Goal: Communication & Community: Share content

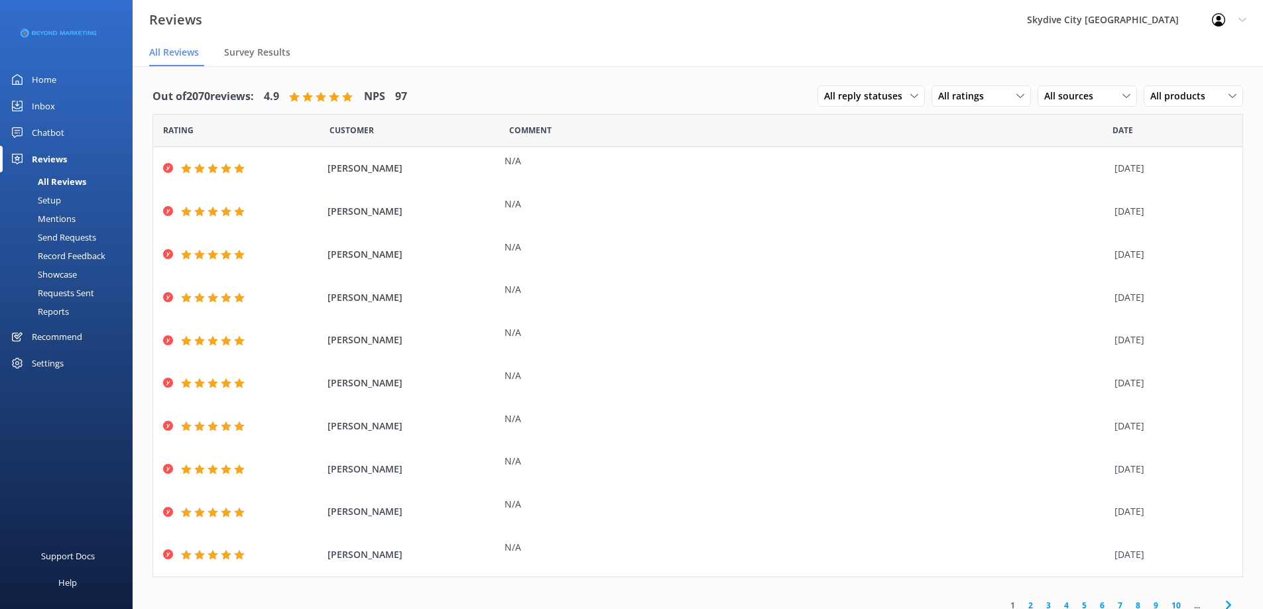
click at [76, 240] on div "Send Requests" at bounding box center [52, 237] width 88 height 19
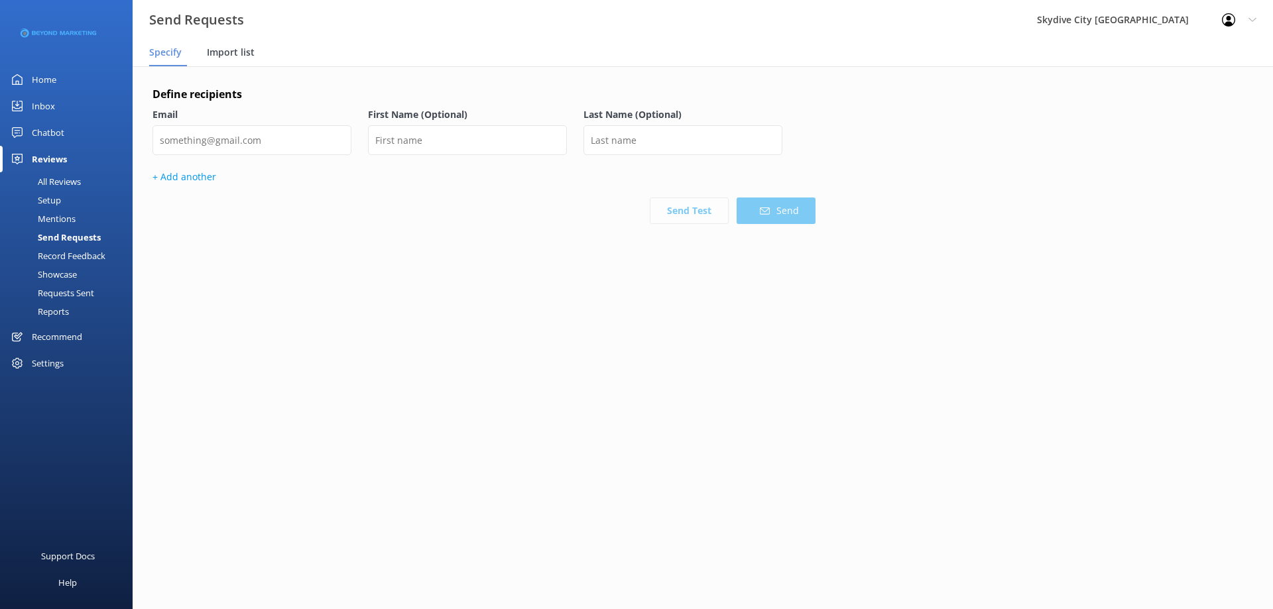
click at [248, 52] on span "Import list" at bounding box center [231, 52] width 48 height 13
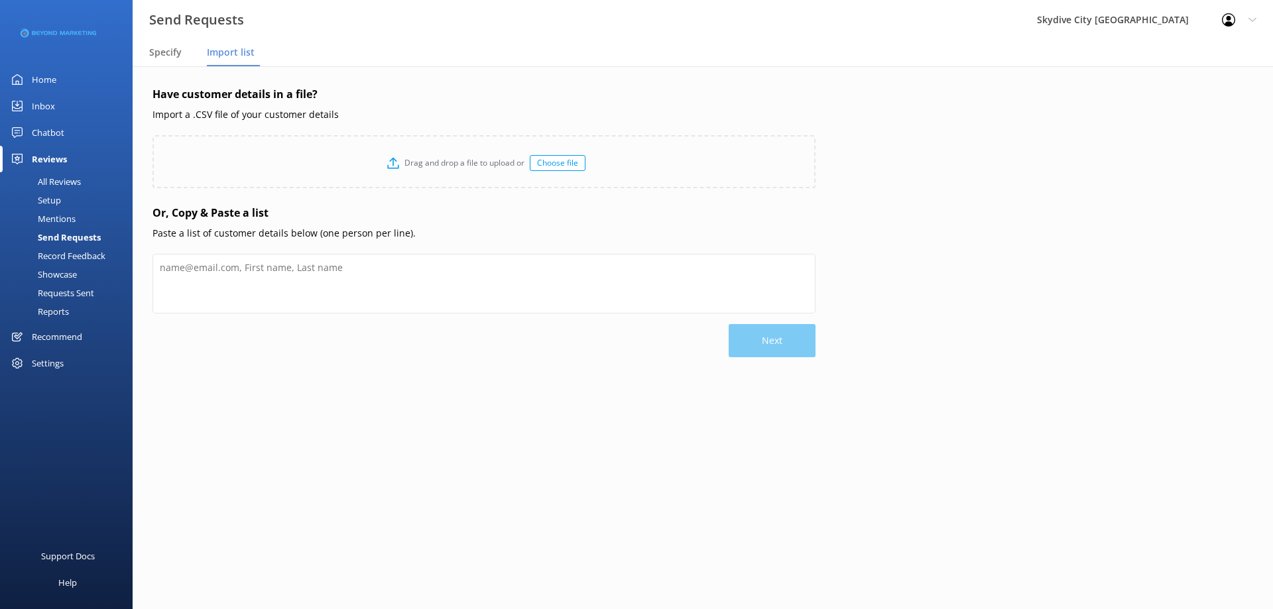
click at [600, 58] on nav "Specify Import list" at bounding box center [703, 53] width 1141 height 27
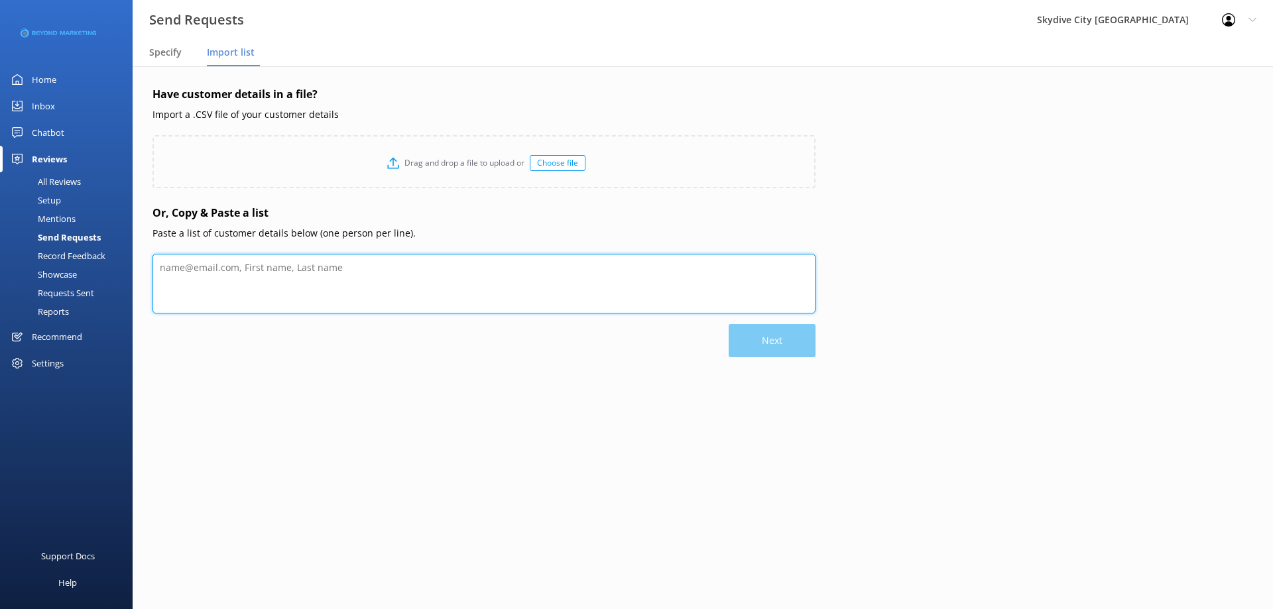
click at [348, 287] on textarea at bounding box center [484, 284] width 663 height 60
paste textarea "[PERSON_NAME] [EMAIL_ADDRESS][DOMAIN_NAME] [PERSON_NAME] [EMAIL_ADDRESS][DOMAIN…"
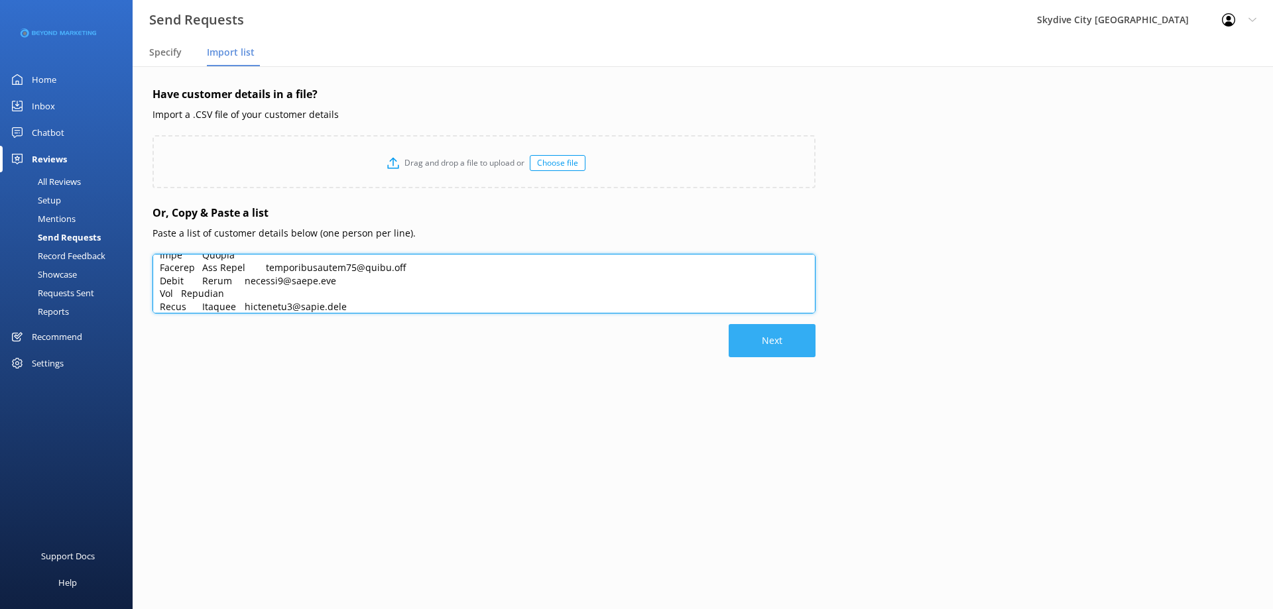
type textarea "[PERSON_NAME] [EMAIL_ADDRESS][DOMAIN_NAME] [PERSON_NAME] [EMAIL_ADDRESS][DOMAIN…"
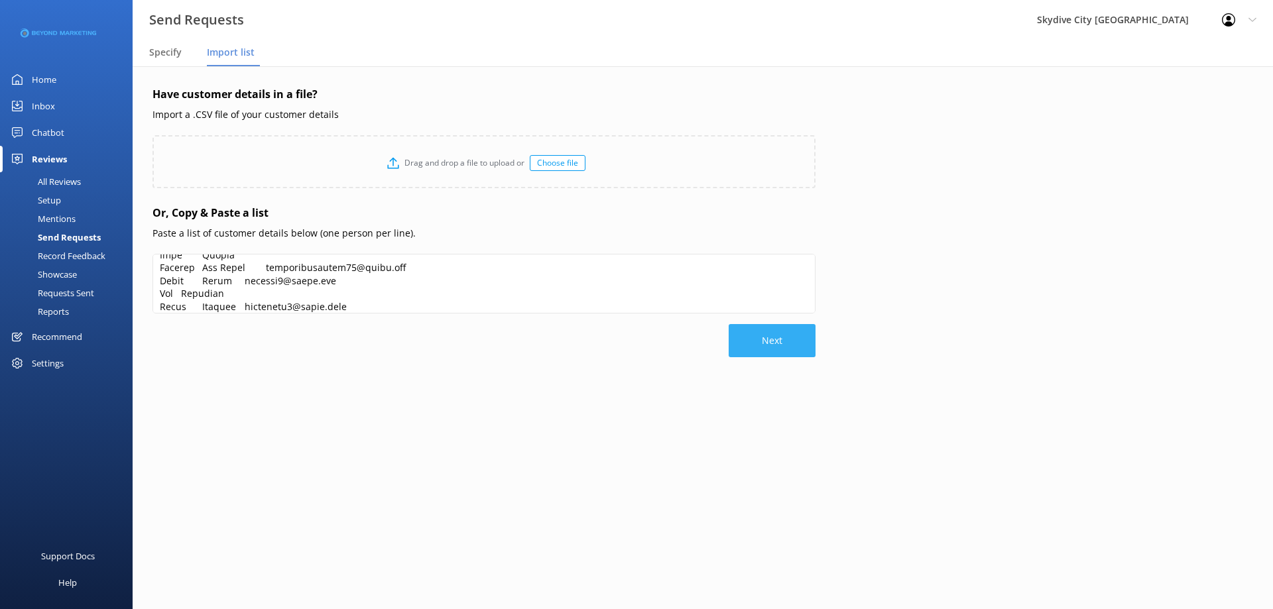
click at [767, 342] on button "Next" at bounding box center [772, 340] width 87 height 33
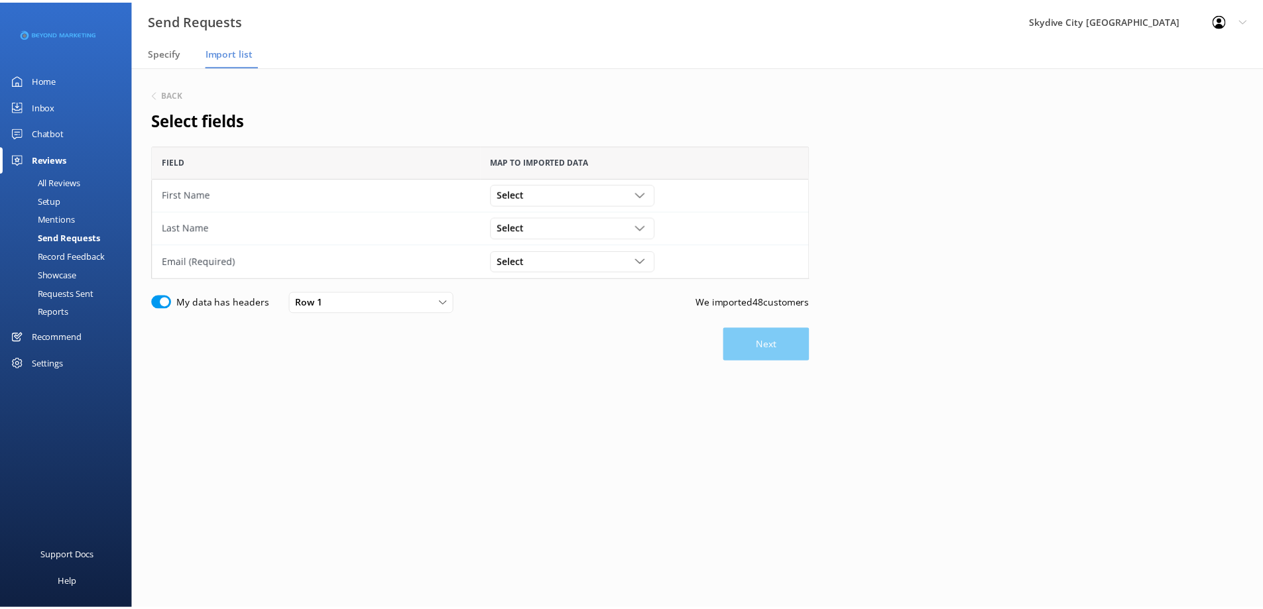
scroll to position [123, 653]
click at [617, 189] on div "Select" at bounding box center [576, 194] width 159 height 15
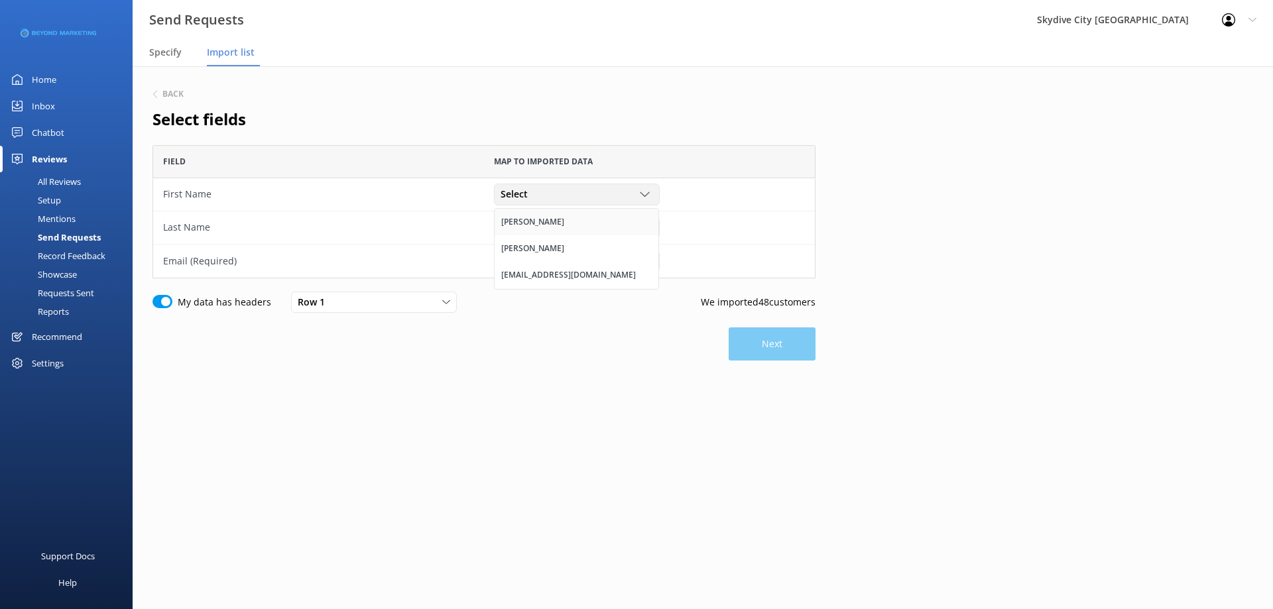
click at [523, 218] on div "[PERSON_NAME]" at bounding box center [532, 222] width 63 height 13
click at [527, 229] on span "Select" at bounding box center [518, 227] width 35 height 15
click at [552, 286] on link "[PERSON_NAME]" at bounding box center [577, 282] width 164 height 27
click at [551, 273] on div "Select [PERSON_NAME] [EMAIL_ADDRESS][DOMAIN_NAME]" at bounding box center [649, 261] width 331 height 33
click at [554, 267] on div "Select" at bounding box center [576, 261] width 159 height 15
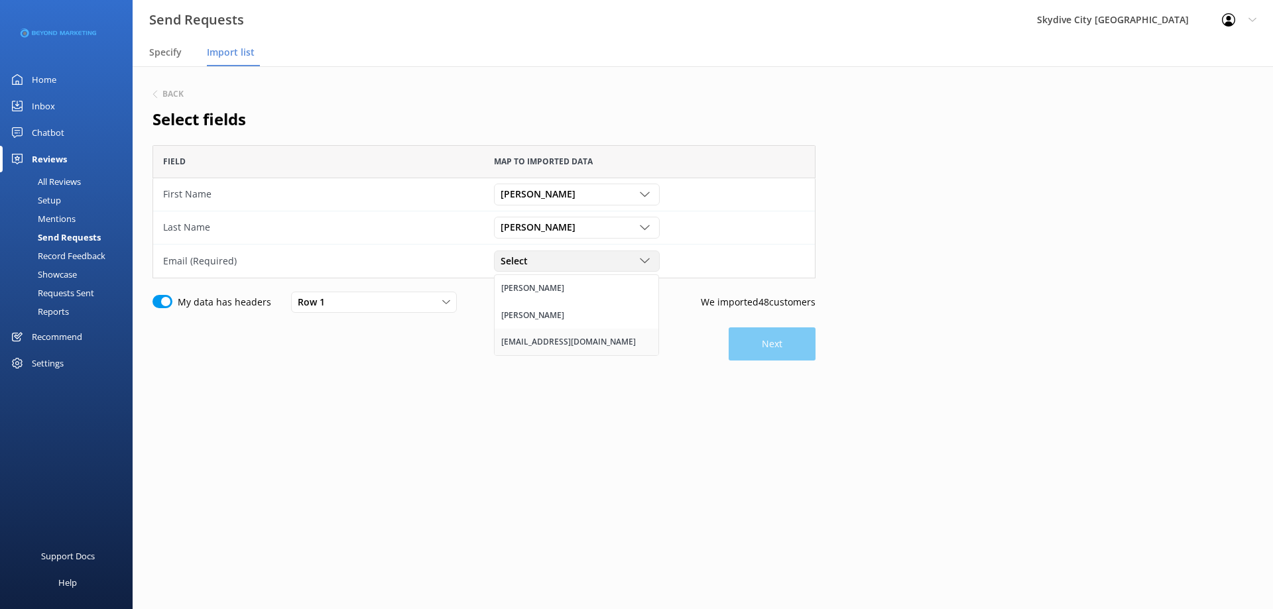
click at [541, 342] on div "[EMAIL_ADDRESS][DOMAIN_NAME]" at bounding box center [568, 342] width 135 height 13
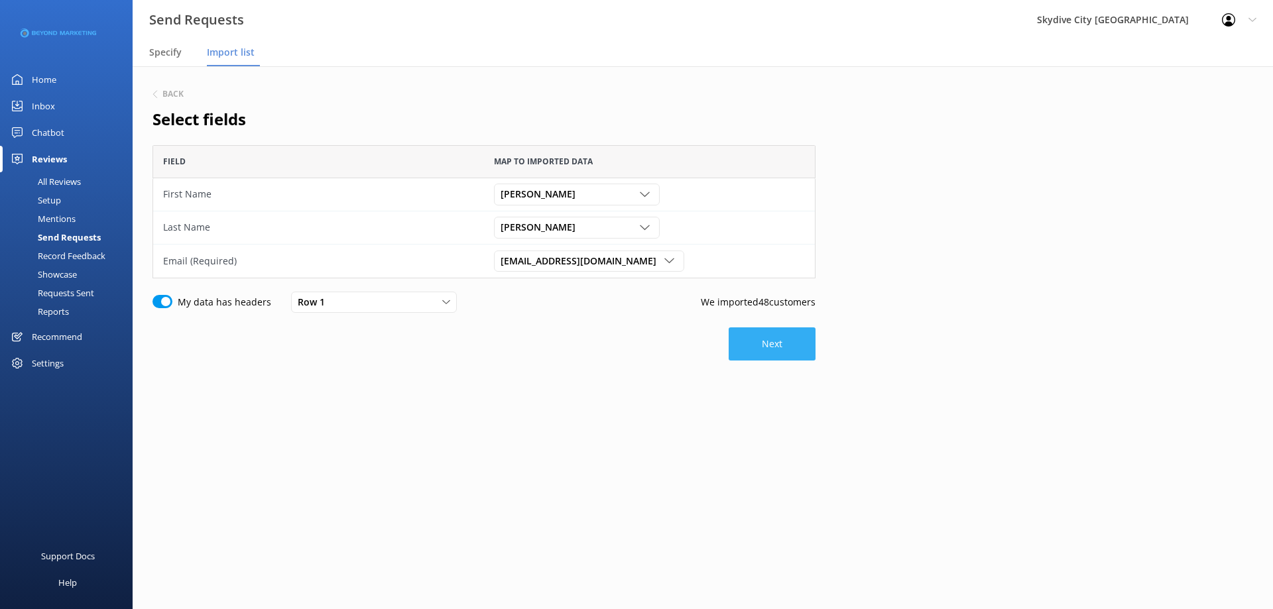
click at [802, 330] on button "Next" at bounding box center [772, 344] width 87 height 33
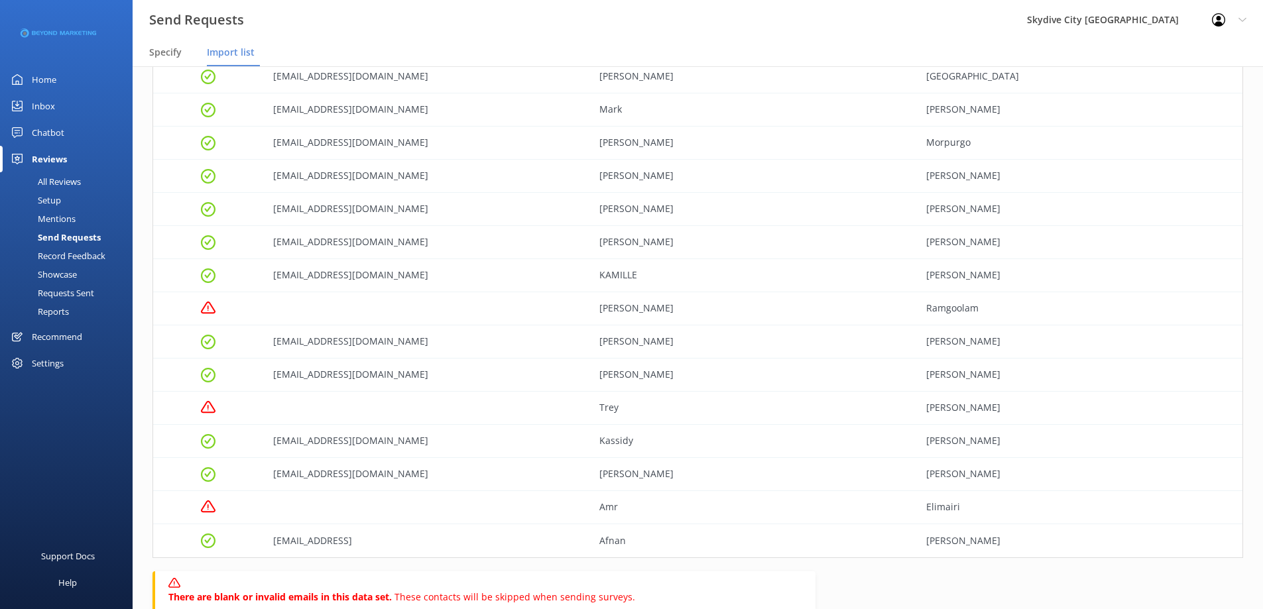
scroll to position [1327, 0]
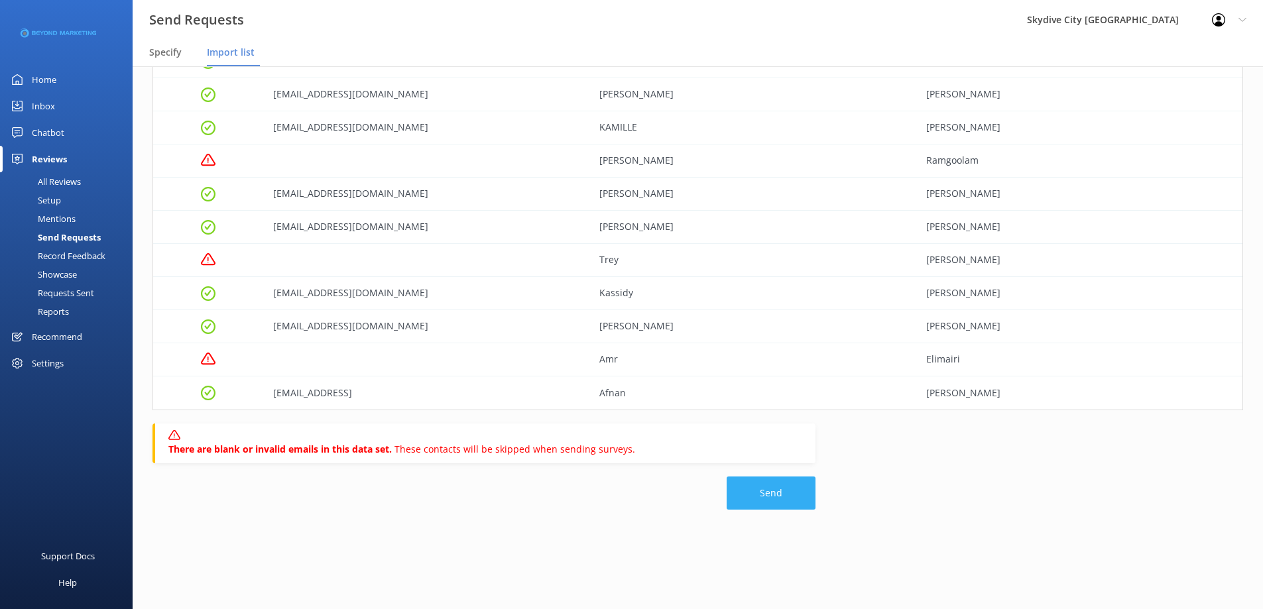
click at [779, 496] on button "Send" at bounding box center [771, 493] width 89 height 33
